Goal: Navigation & Orientation: Find specific page/section

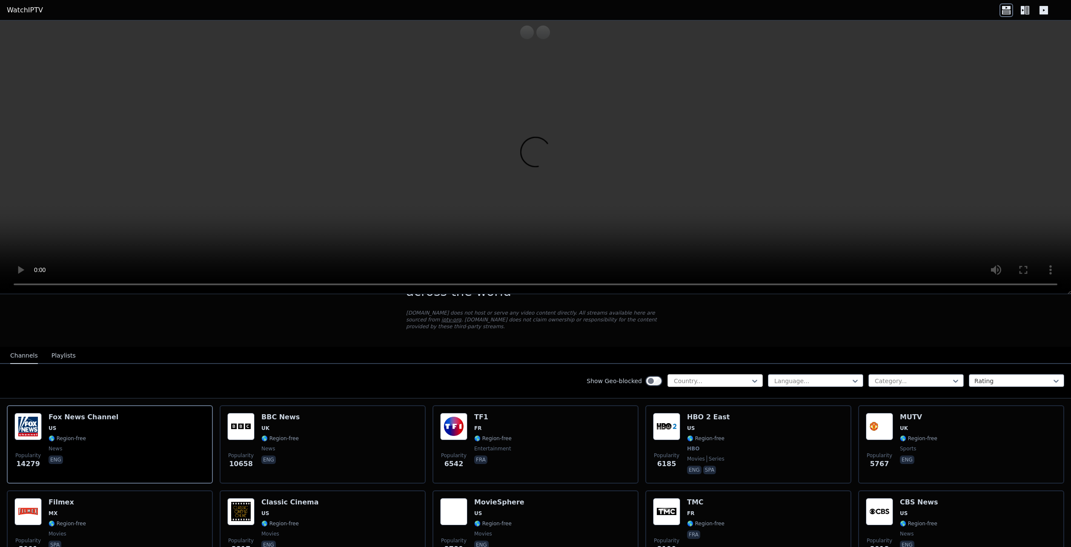
scroll to position [43, 0]
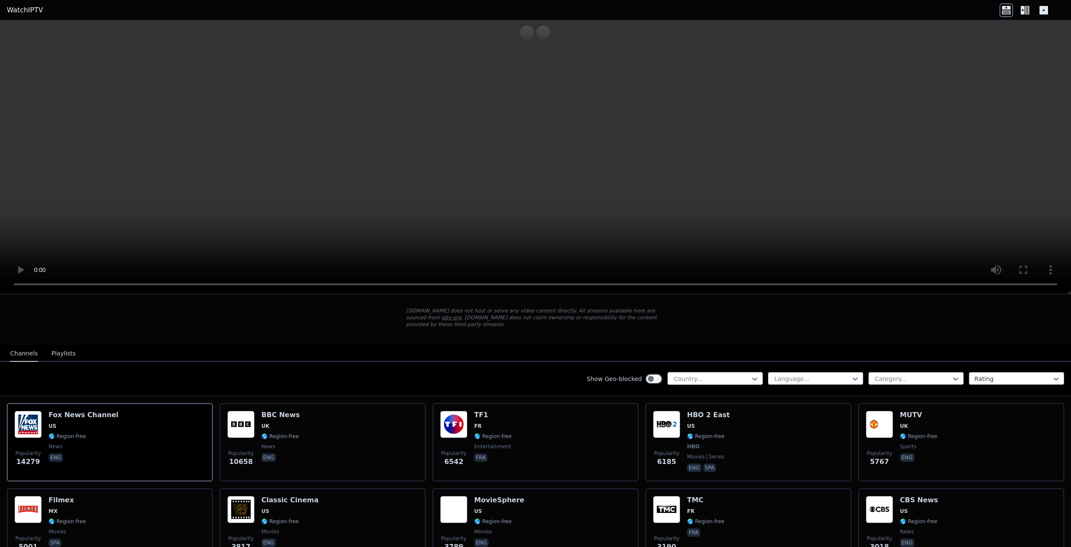
click at [699, 375] on div at bounding box center [711, 379] width 77 height 9
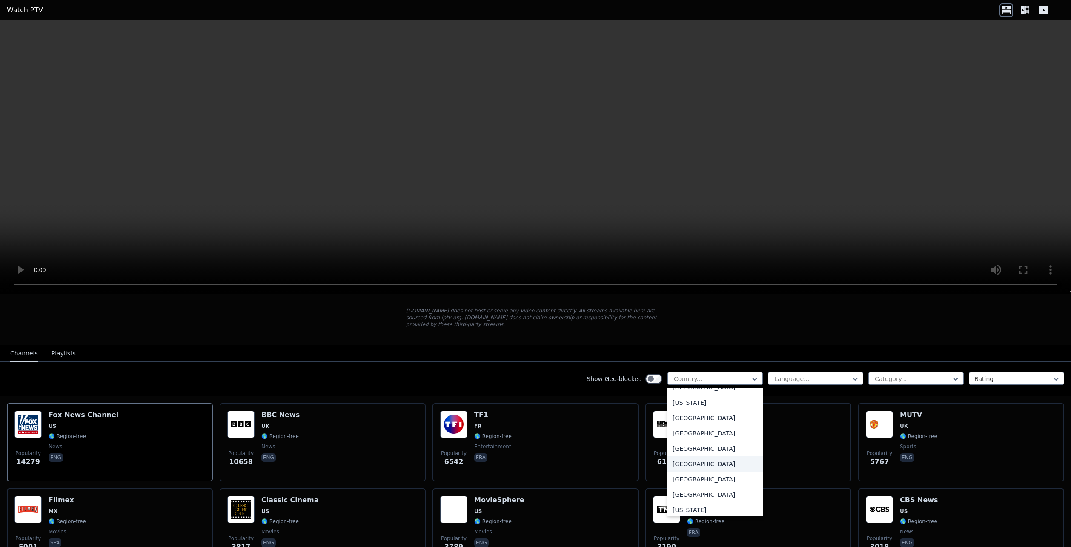
scroll to position [1064, 0]
click at [689, 423] on div "[GEOGRAPHIC_DATA]" at bounding box center [714, 421] width 95 height 15
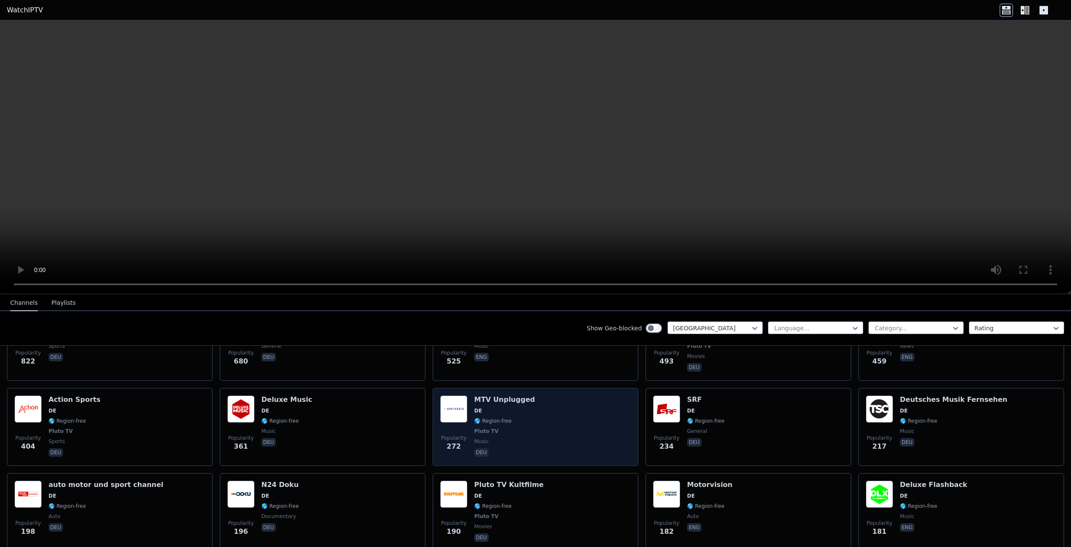
scroll to position [170, 0]
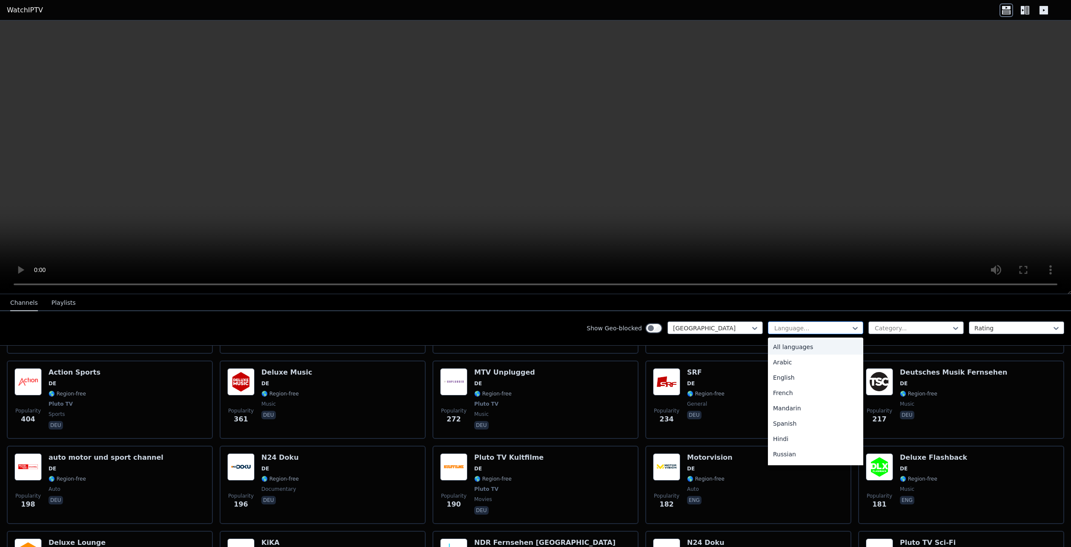
click at [777, 329] on div at bounding box center [811, 328] width 77 height 9
click at [785, 450] on div "German" at bounding box center [815, 445] width 95 height 15
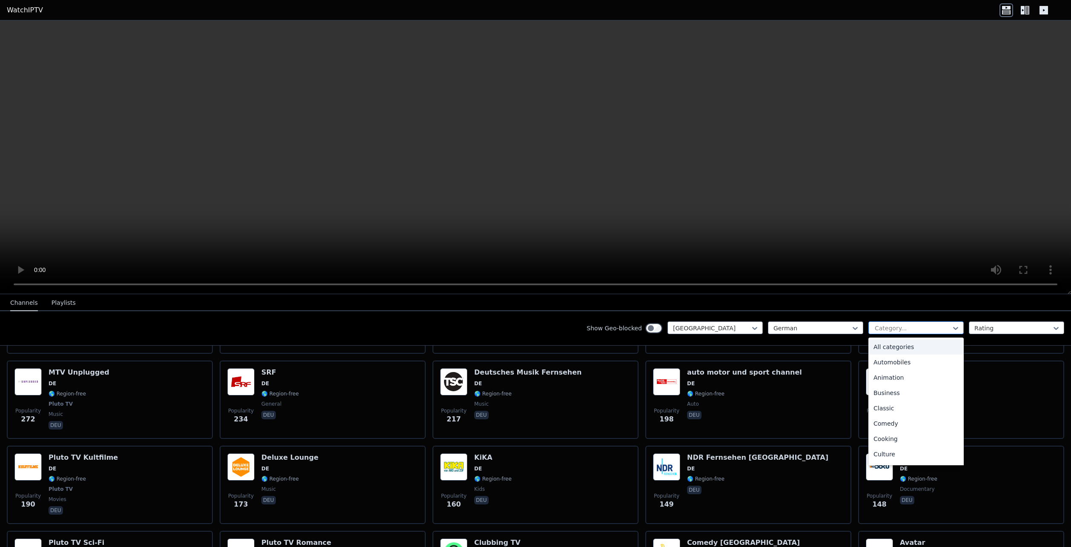
click at [893, 332] on div at bounding box center [912, 328] width 77 height 9
click at [877, 450] on div "Movies" at bounding box center [915, 448] width 95 height 15
